Goal: Task Accomplishment & Management: Manage account settings

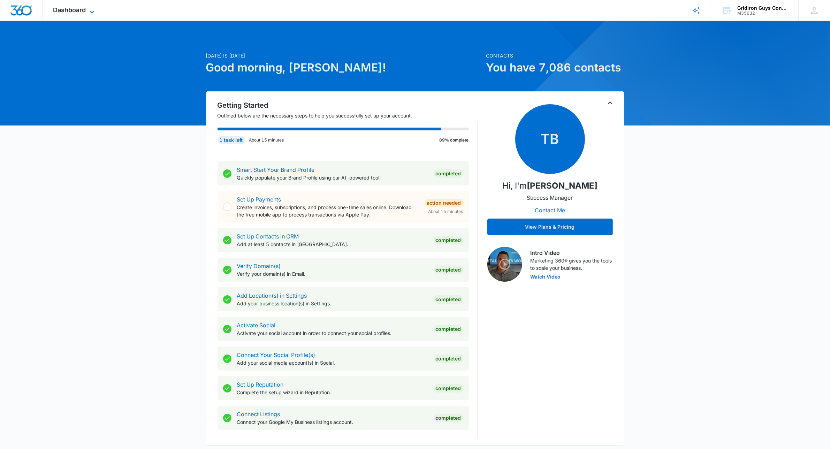
click at [90, 12] on icon at bounding box center [92, 12] width 8 height 8
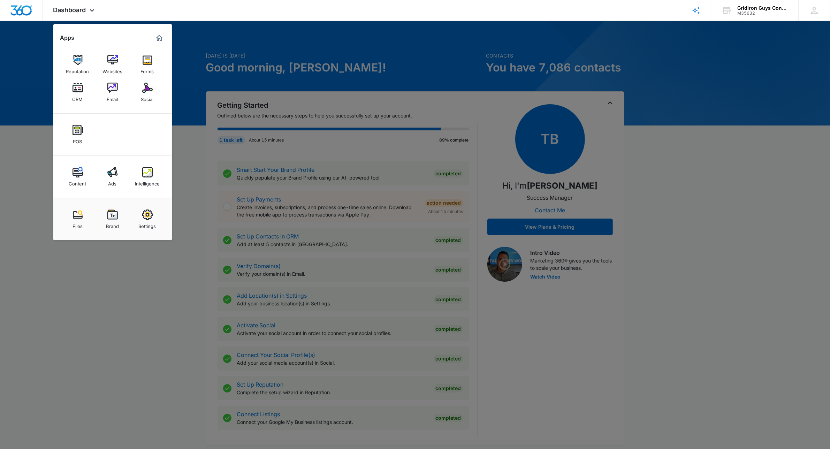
click at [149, 171] on img at bounding box center [147, 172] width 10 height 10
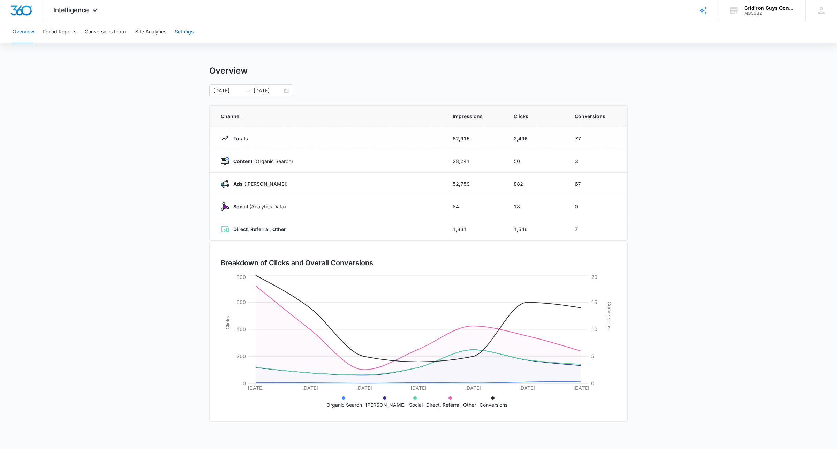
click at [185, 29] on button "Settings" at bounding box center [184, 32] width 19 height 22
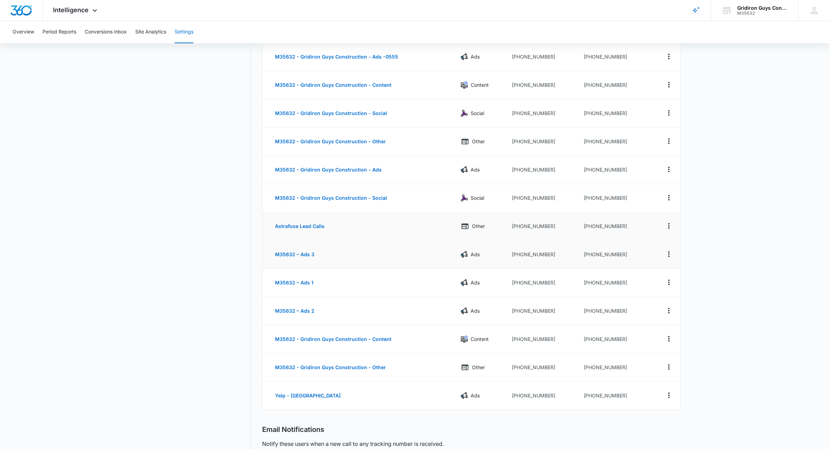
scroll to position [131, 0]
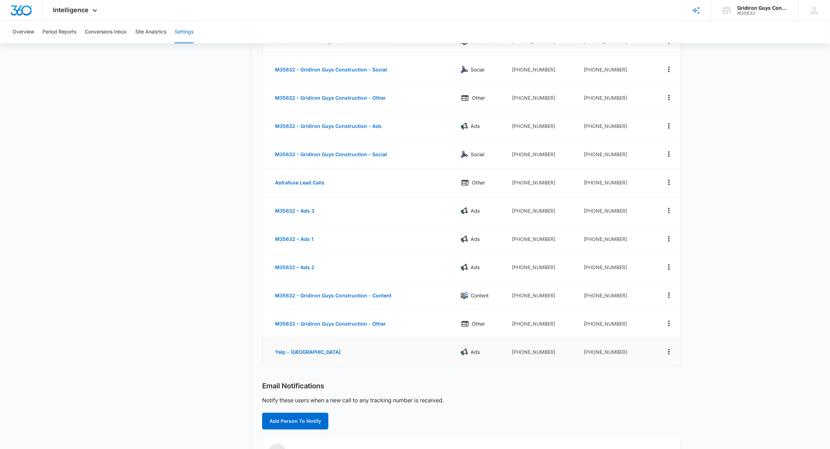
click at [528, 351] on td "[PHONE_NUMBER]" at bounding box center [542, 352] width 72 height 28
drag, startPoint x: 533, startPoint y: 353, endPoint x: 555, endPoint y: 377, distance: 32.6
click at [555, 376] on div "Call Tracking Add Tracking Number Name Channel Ring-To Number Tracking Number M…" at bounding box center [471, 249] width 418 height 628
click at [608, 354] on td "[PHONE_NUMBER]" at bounding box center [614, 352] width 73 height 28
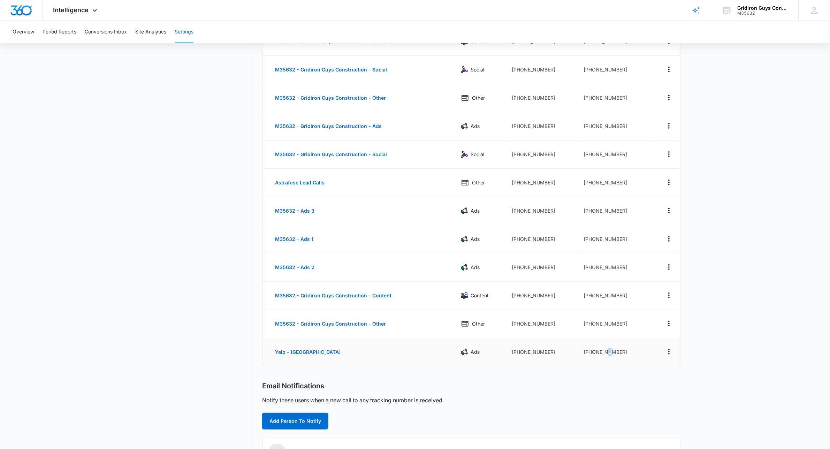
click at [608, 354] on td "[PHONE_NUMBER]" at bounding box center [614, 352] width 73 height 28
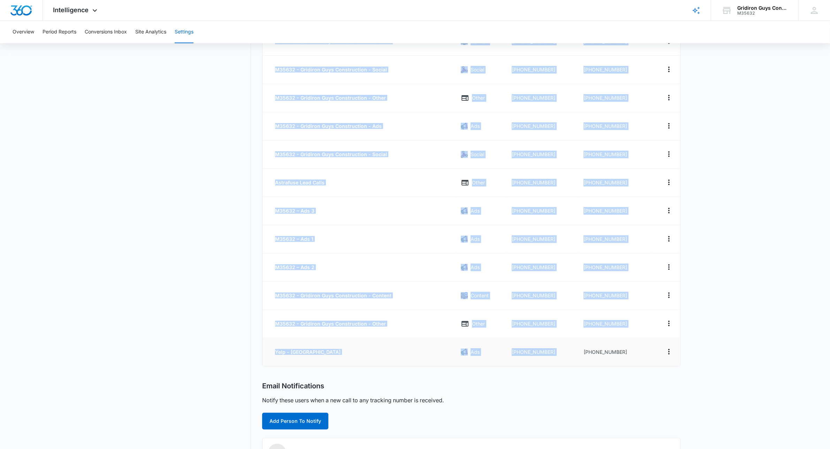
click at [608, 354] on td "[PHONE_NUMBER]" at bounding box center [614, 352] width 73 height 28
click at [608, 353] on td "[PHONE_NUMBER]" at bounding box center [614, 352] width 73 height 28
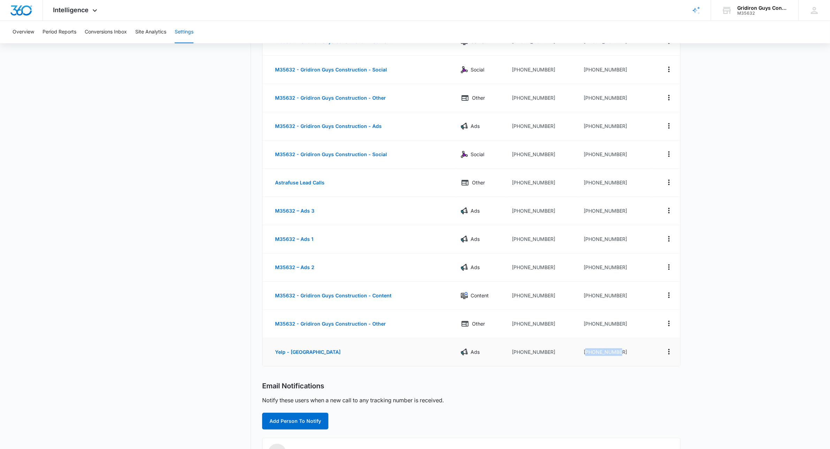
drag, startPoint x: 620, startPoint y: 351, endPoint x: 586, endPoint y: 356, distance: 34.5
click at [586, 356] on td "[PHONE_NUMBER]" at bounding box center [614, 352] width 73 height 28
copy td "13306670407"
